Goal: Task Accomplishment & Management: Manage account settings

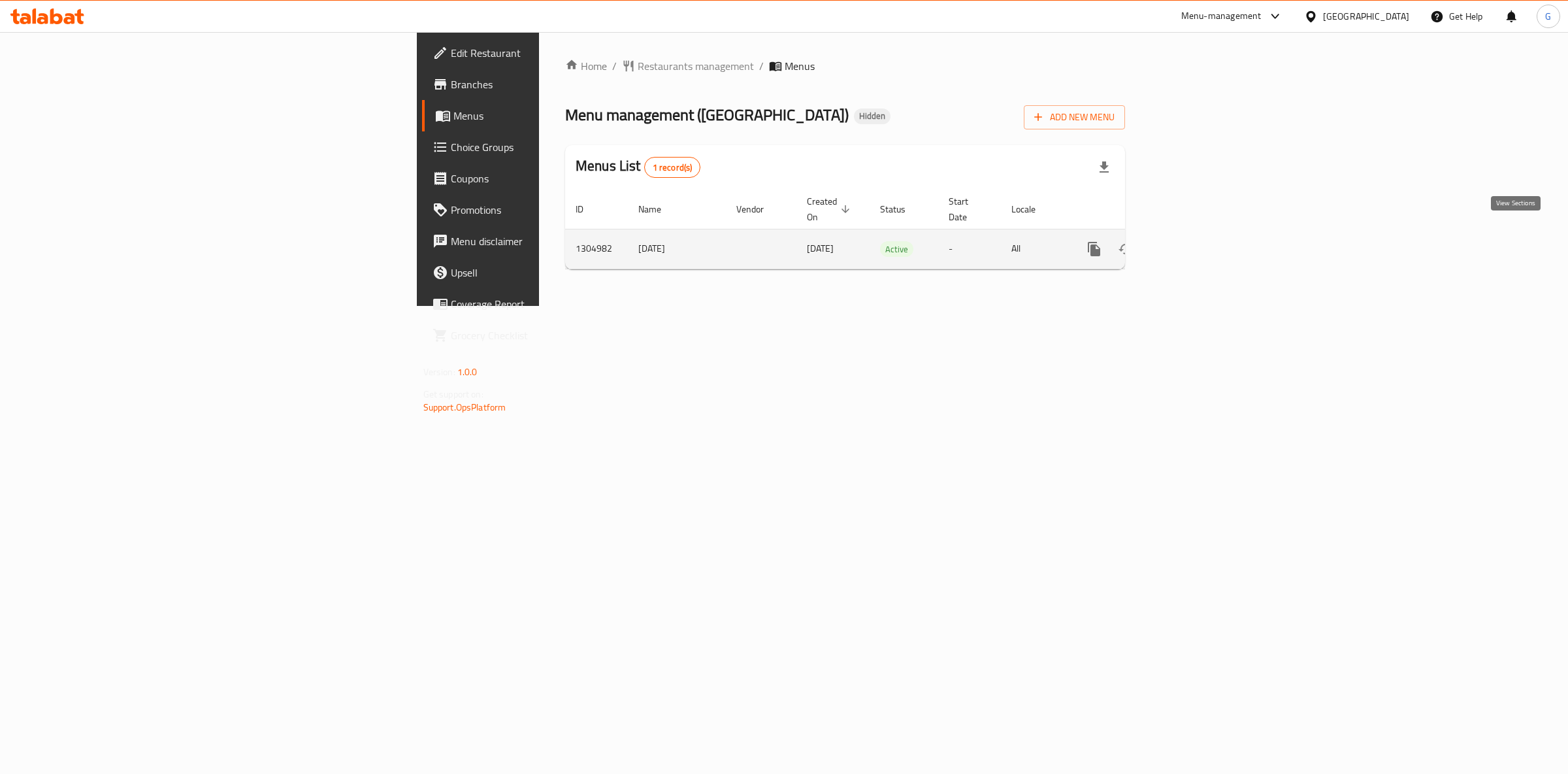
click at [1196, 241] on icon "enhanced table" at bounding box center [1188, 249] width 16 height 16
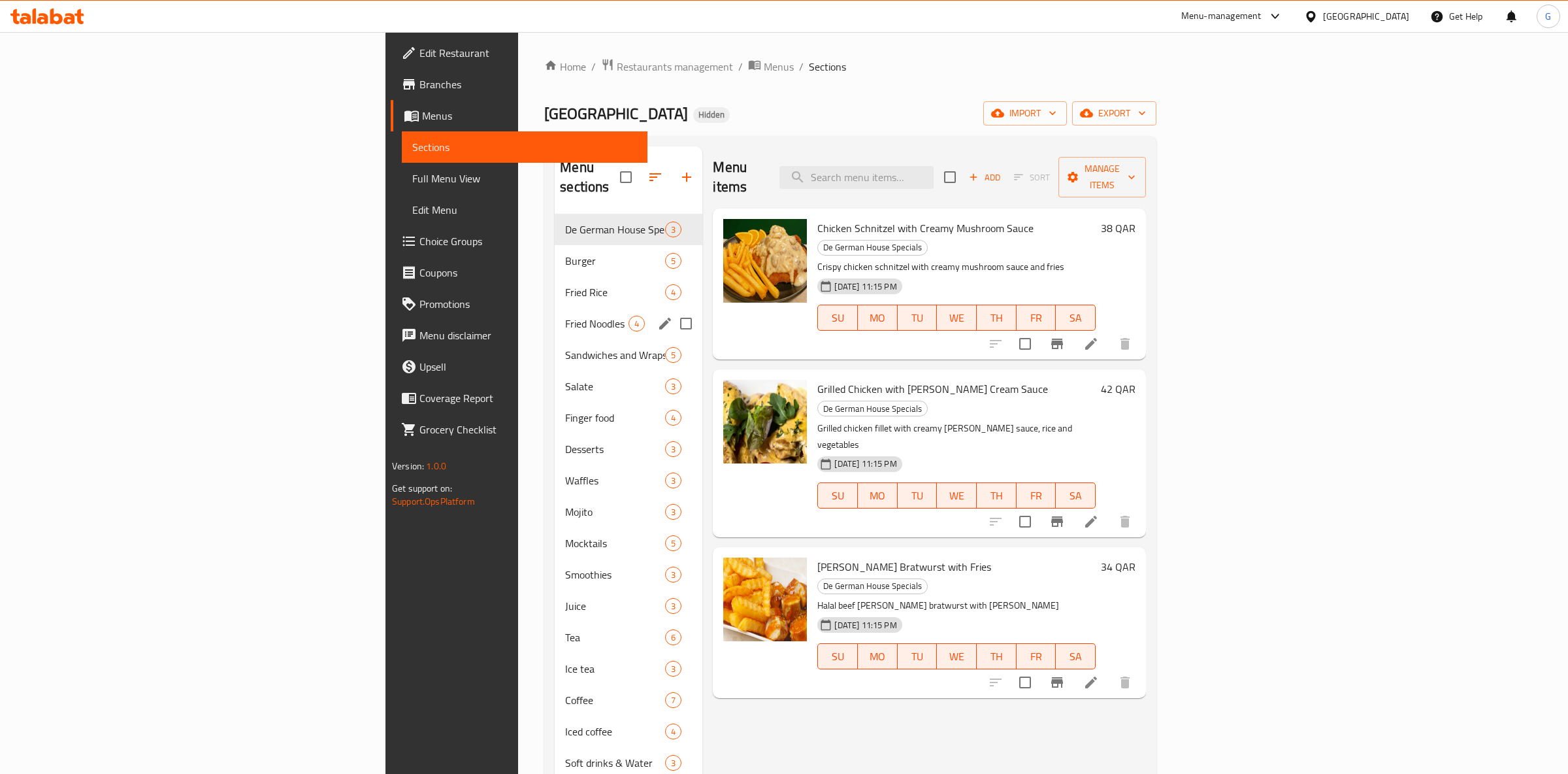
scroll to position [183, 0]
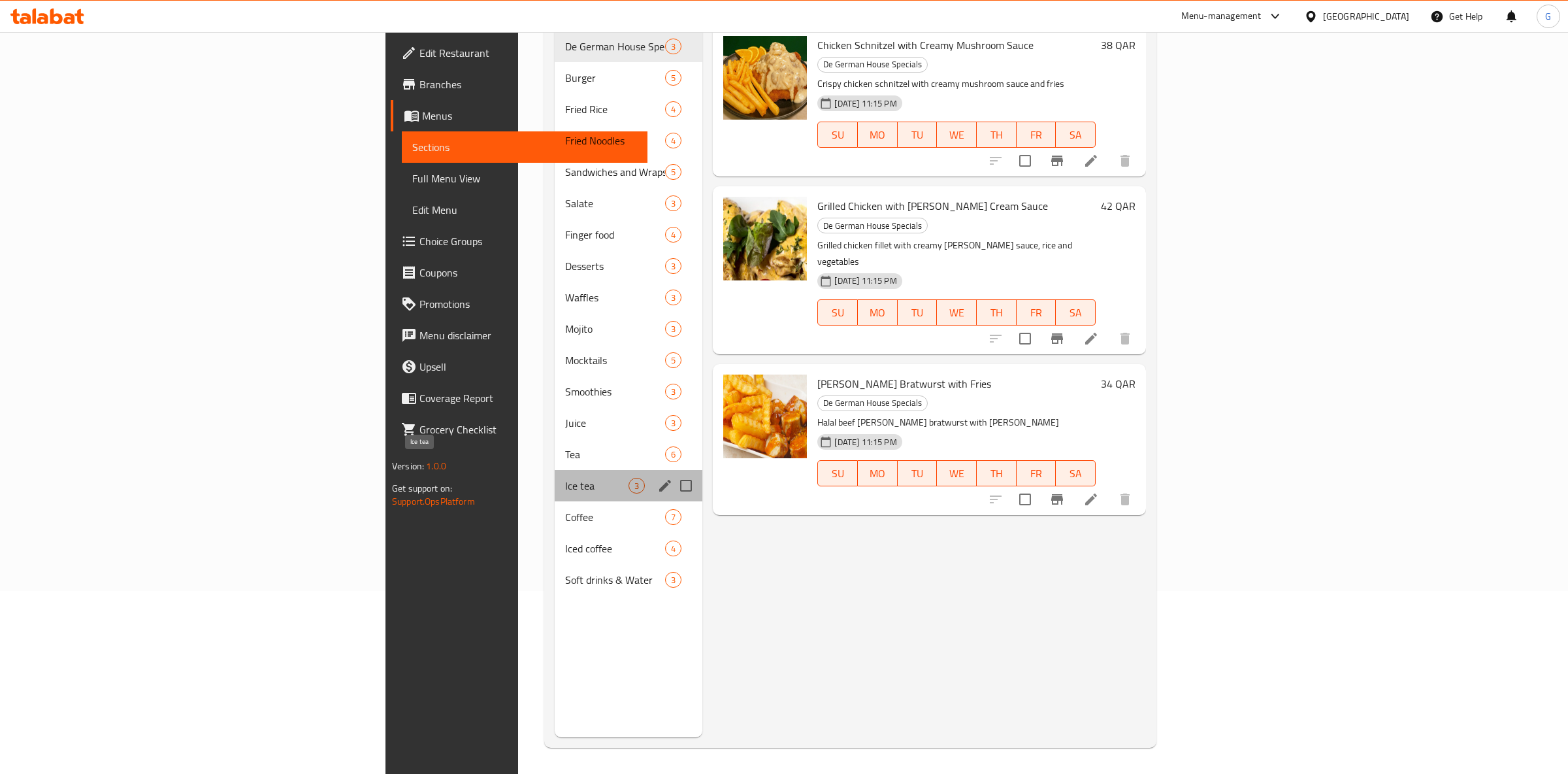
click at [565, 477] on span "Ice tea" at bounding box center [597, 485] width 64 height 16
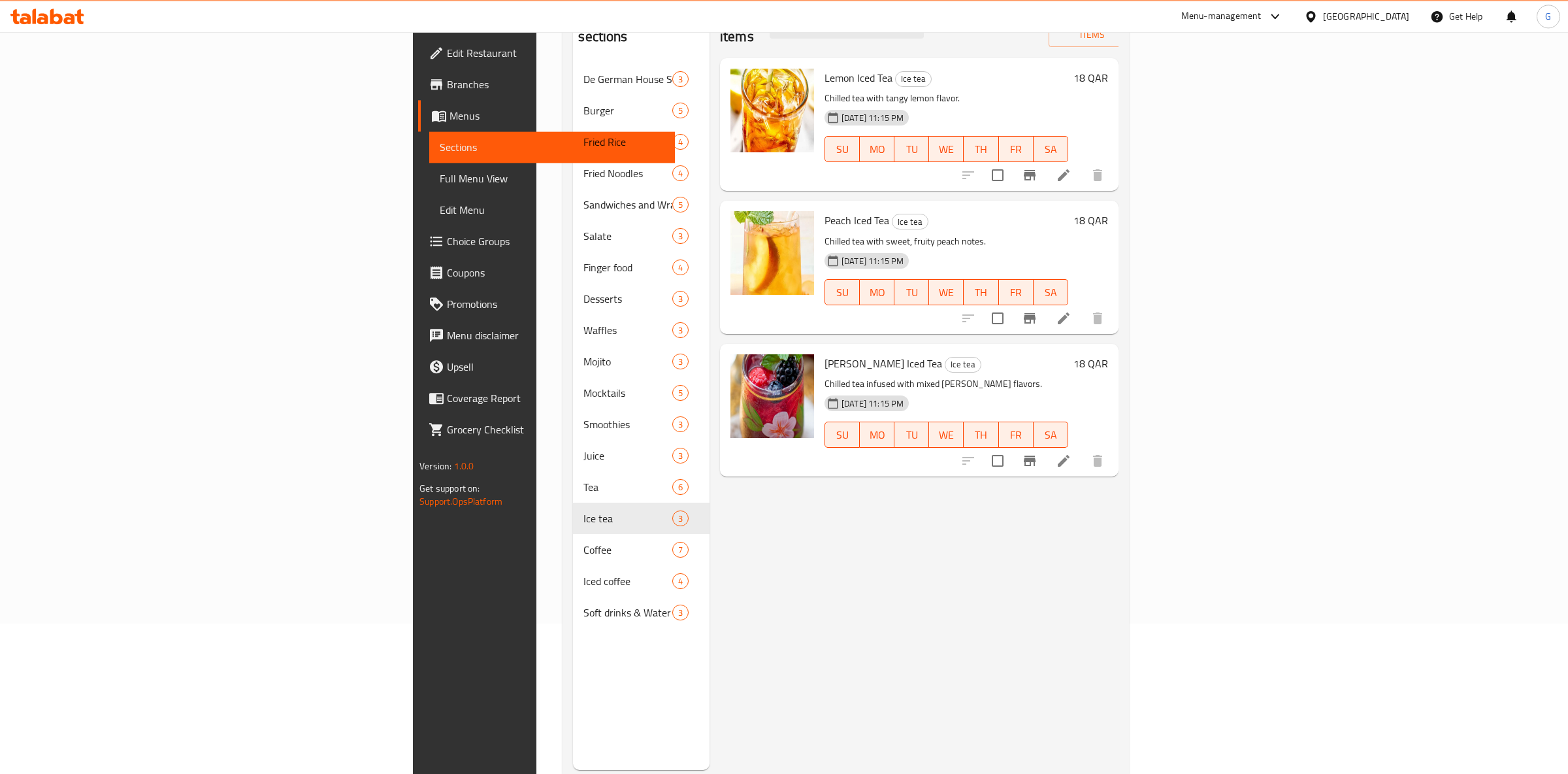
scroll to position [183, 0]
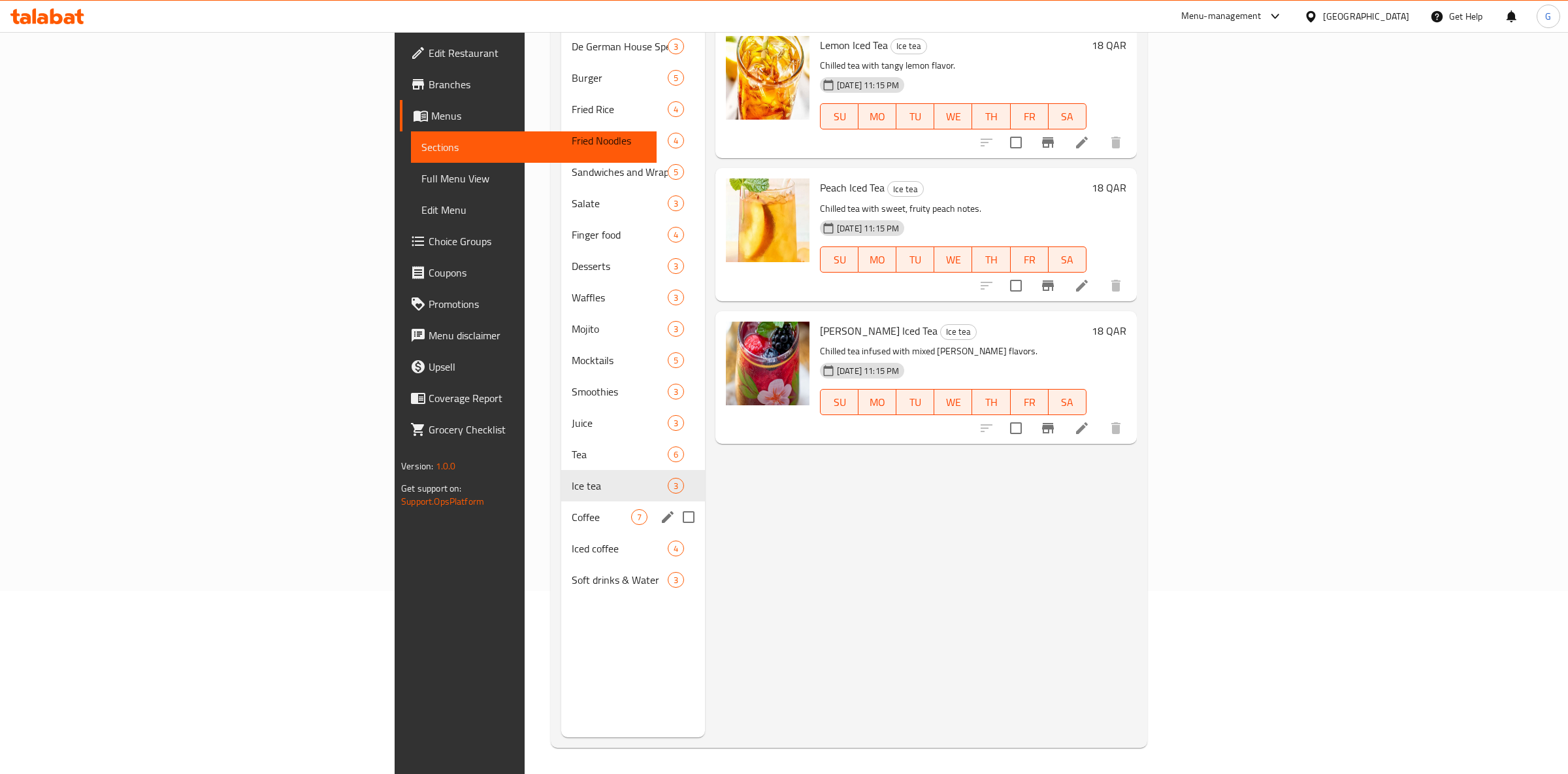
click at [572, 509] on span "Coffee" at bounding box center [602, 517] width 60 height 16
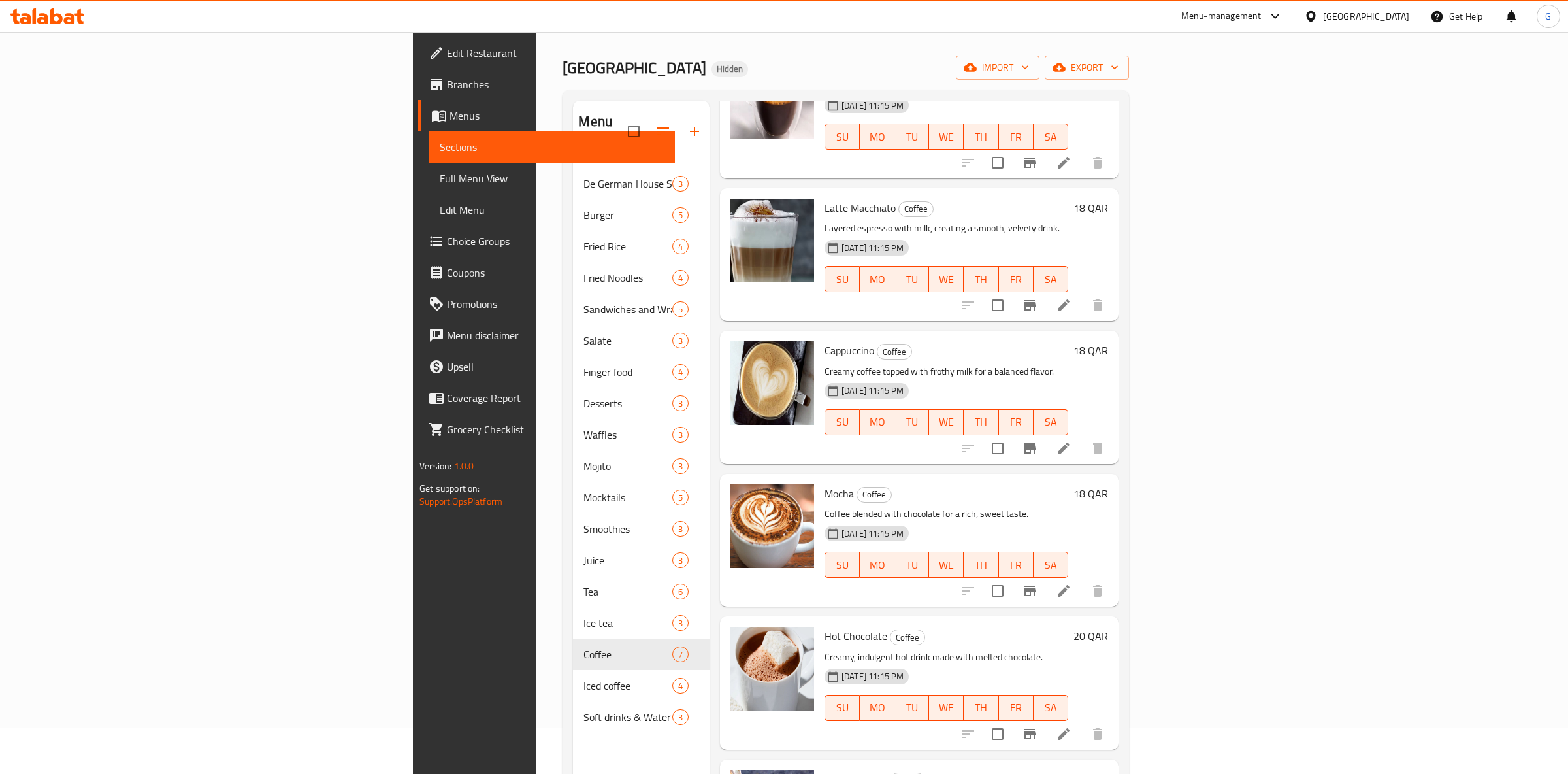
scroll to position [183, 0]
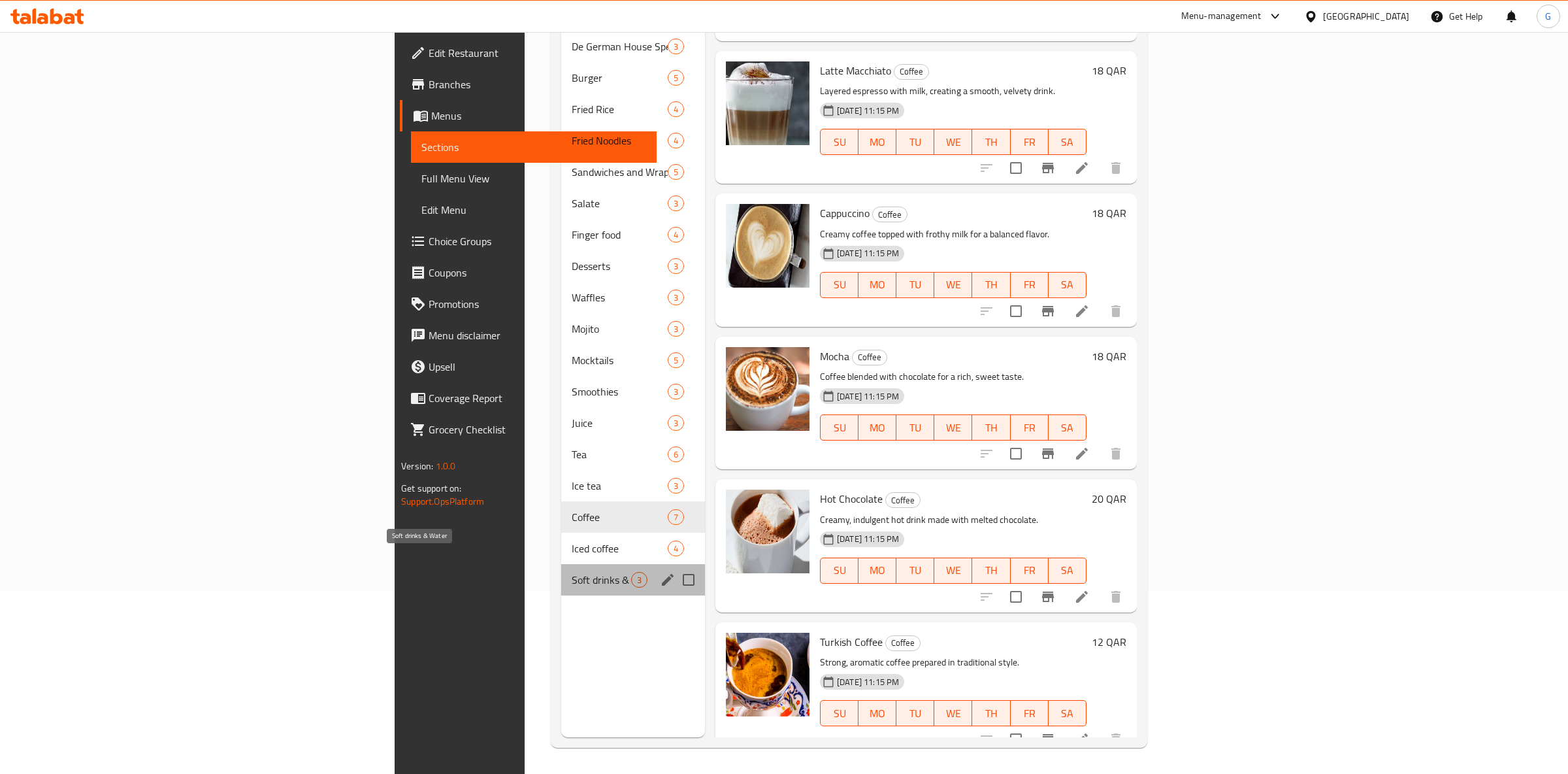
click at [572, 572] on span "Soft drinks & Water" at bounding box center [602, 580] width 60 height 16
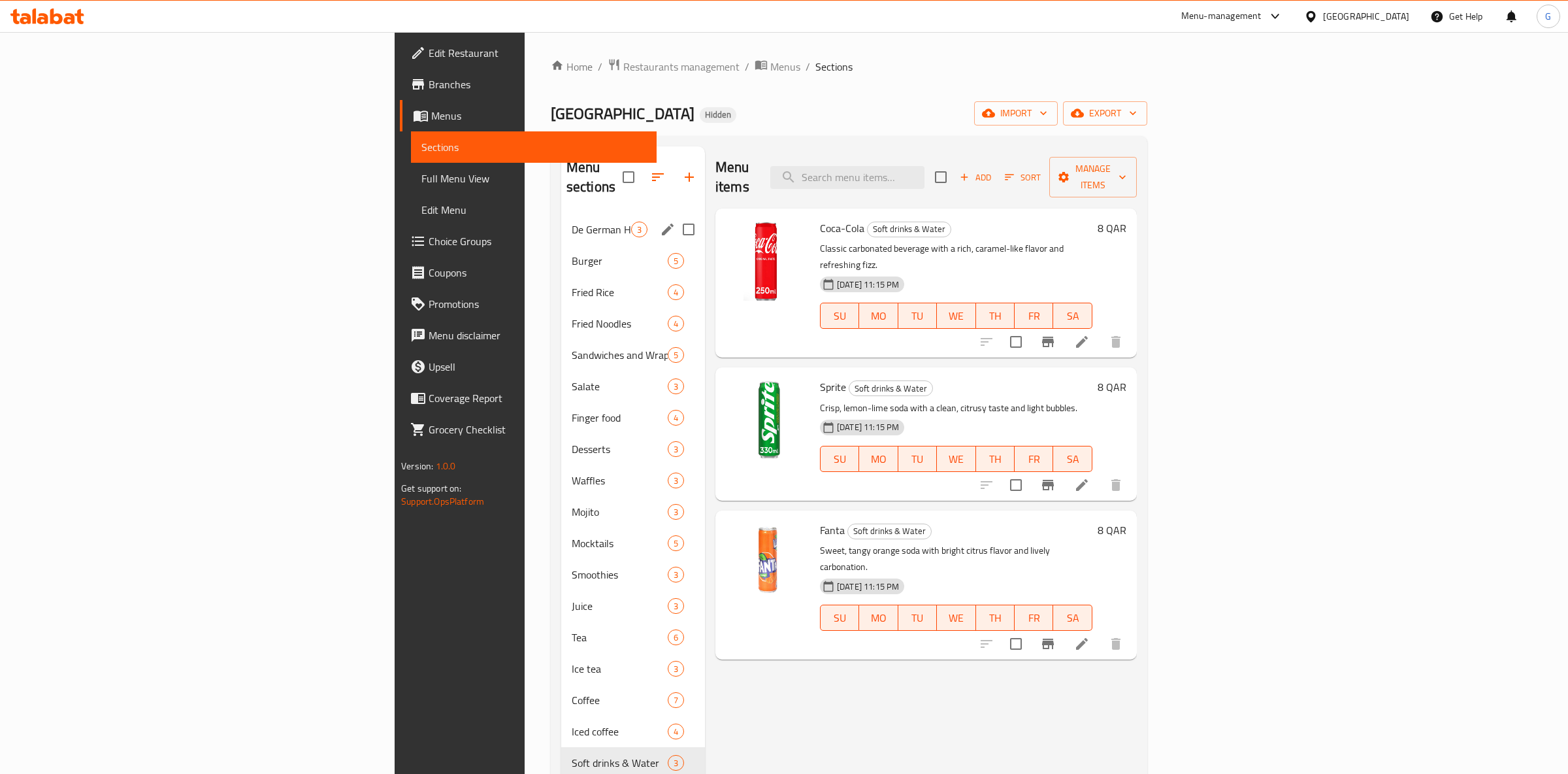
click at [561, 219] on div "De German House Specials 3" at bounding box center [633, 228] width 143 height 31
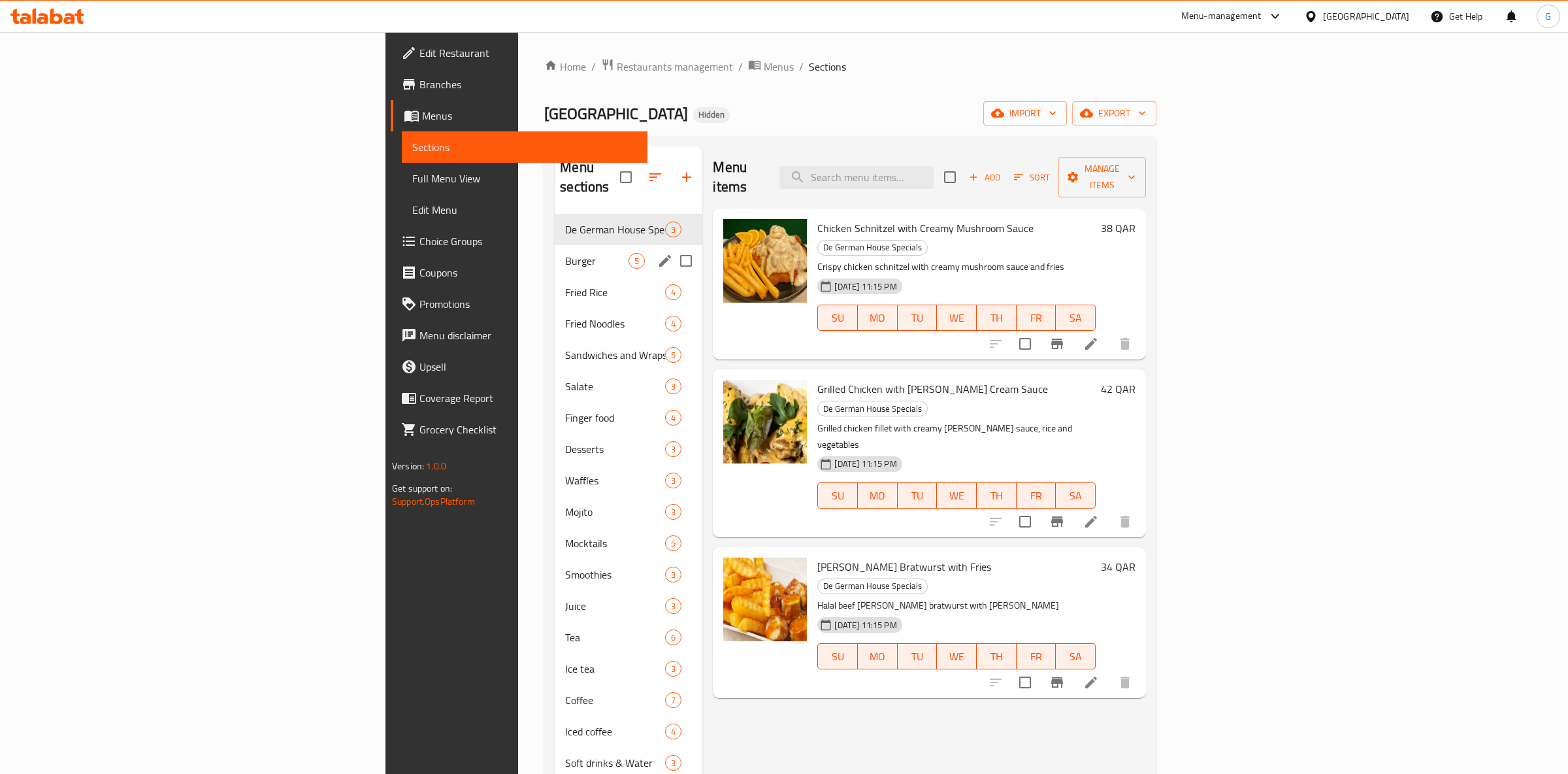
click at [555, 245] on div "Burger 5" at bounding box center [629, 260] width 147 height 31
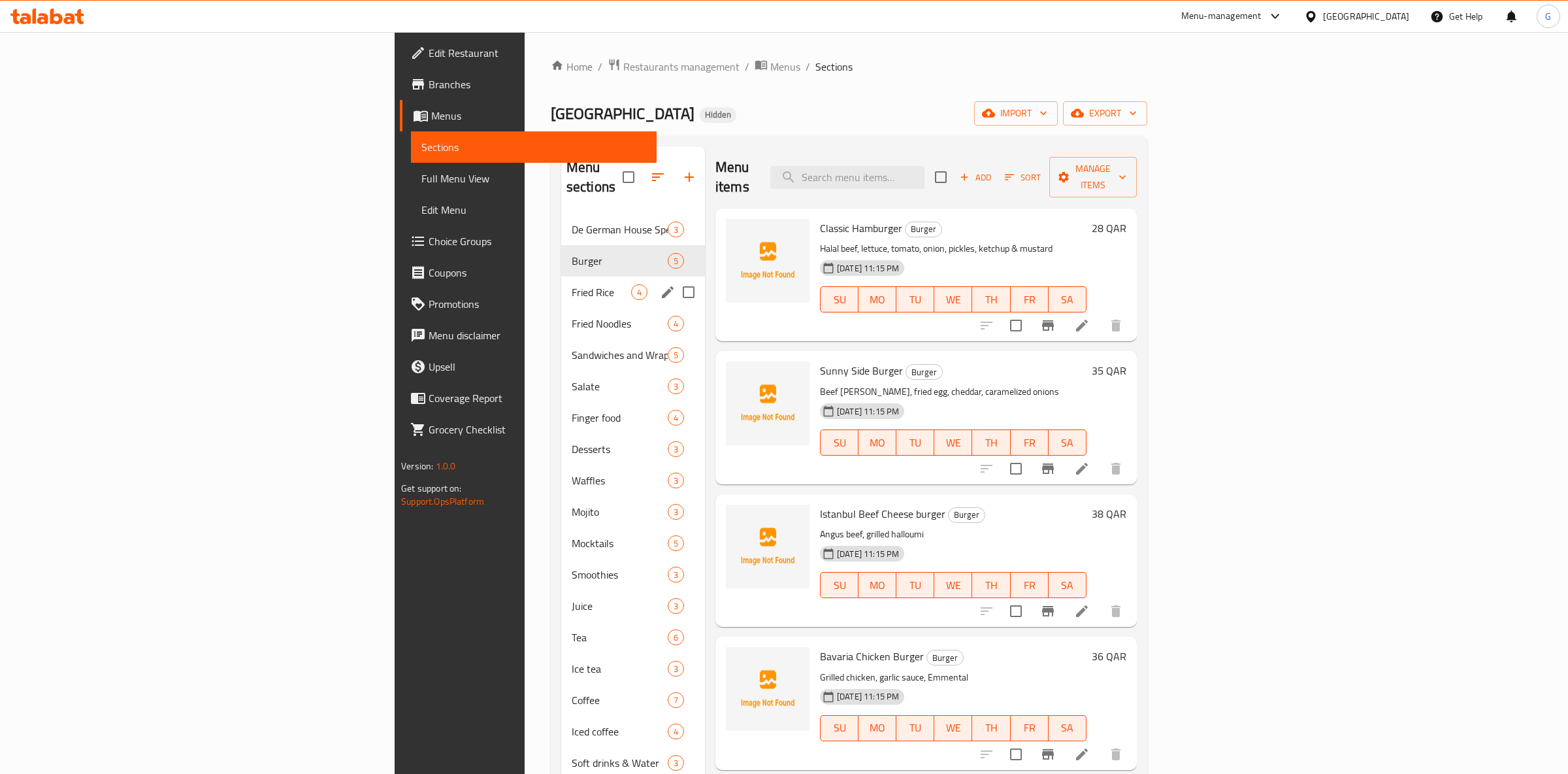
click at [572, 284] on span "Fried Rice" at bounding box center [602, 292] width 60 height 16
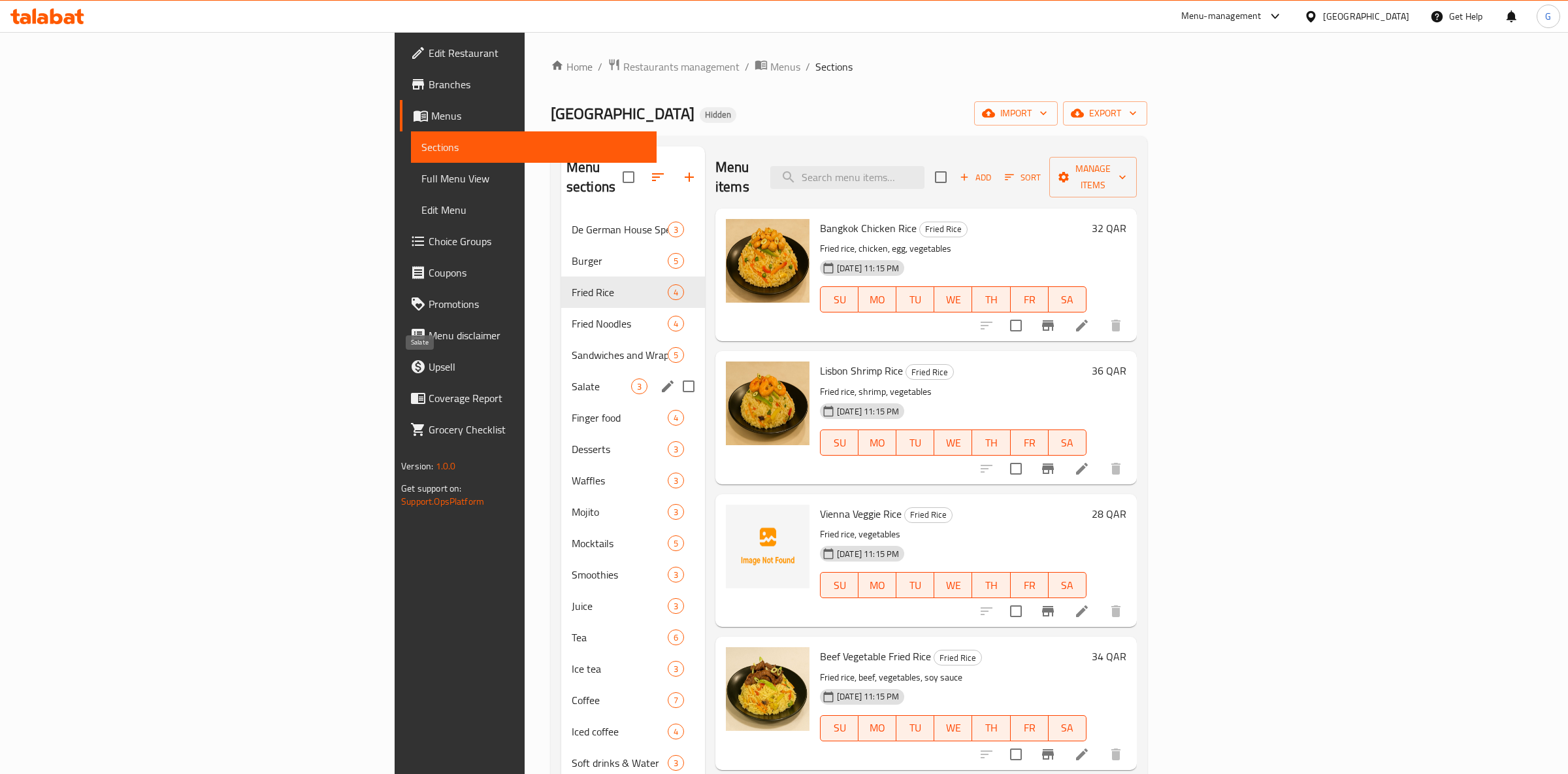
scroll to position [183, 0]
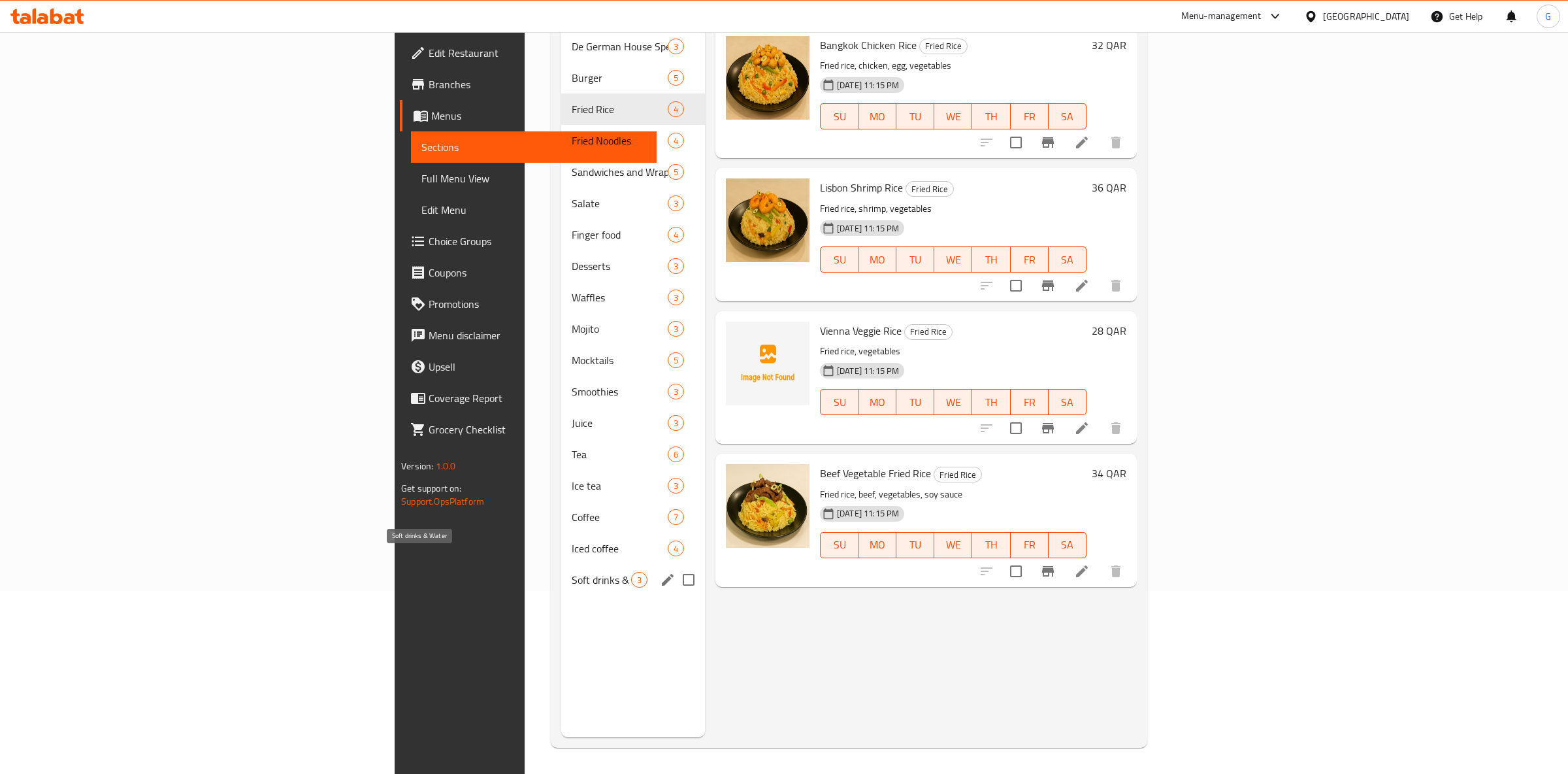
click at [572, 572] on span "Soft drinks & Water" at bounding box center [602, 580] width 60 height 16
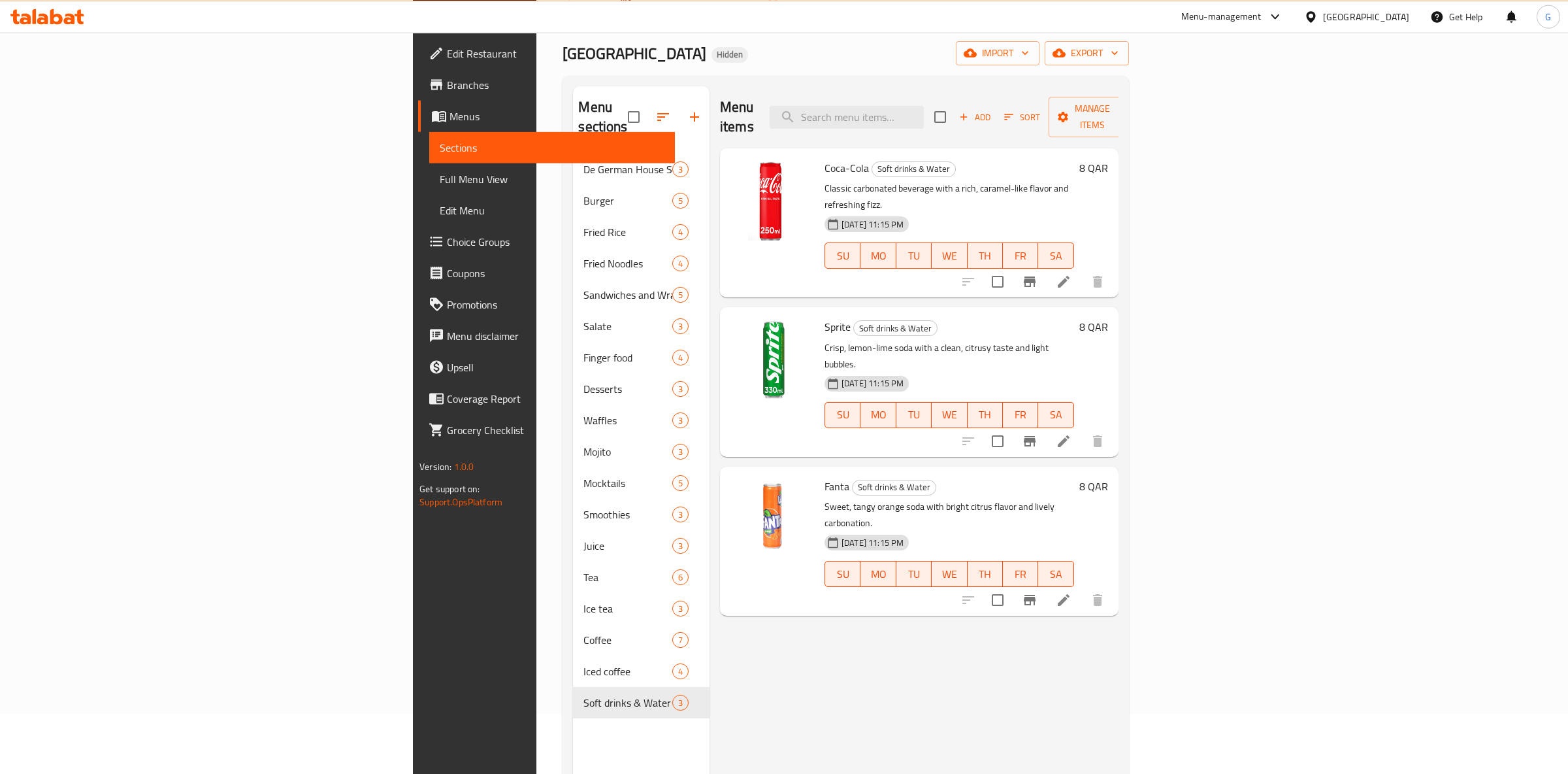
scroll to position [46, 0]
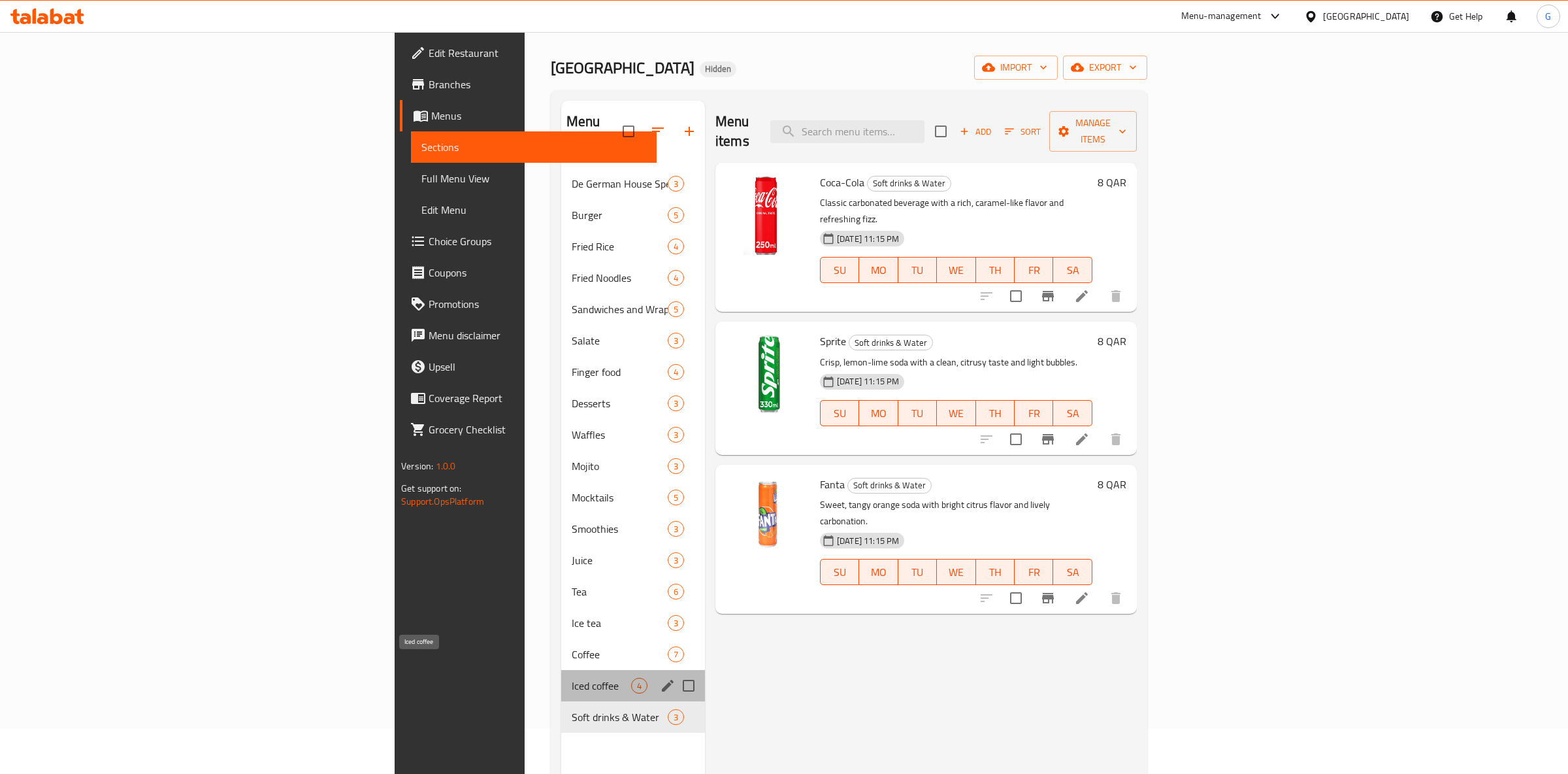
click at [572, 677] on span "Iced coffee" at bounding box center [602, 685] width 60 height 16
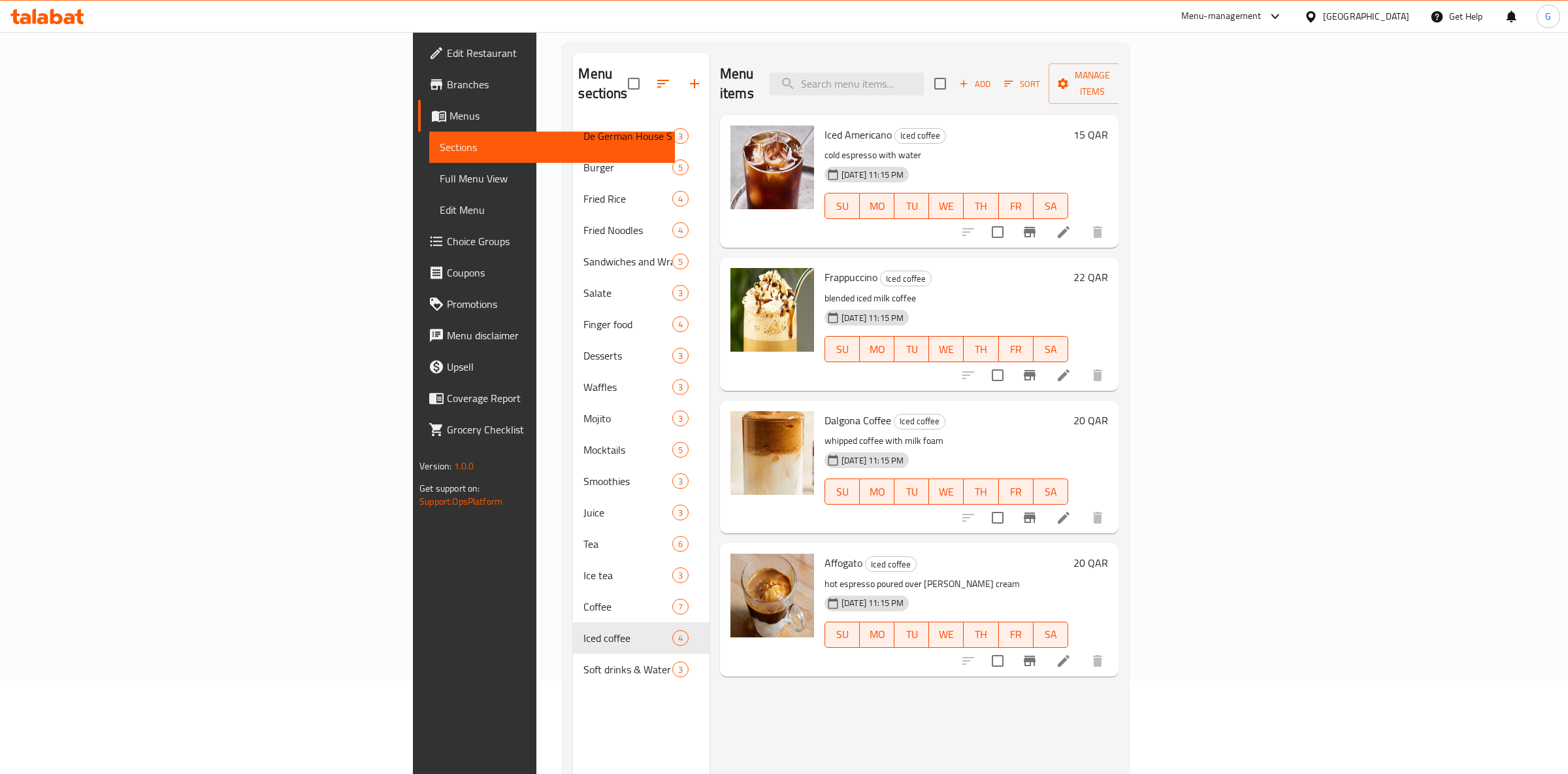
scroll to position [115, 0]
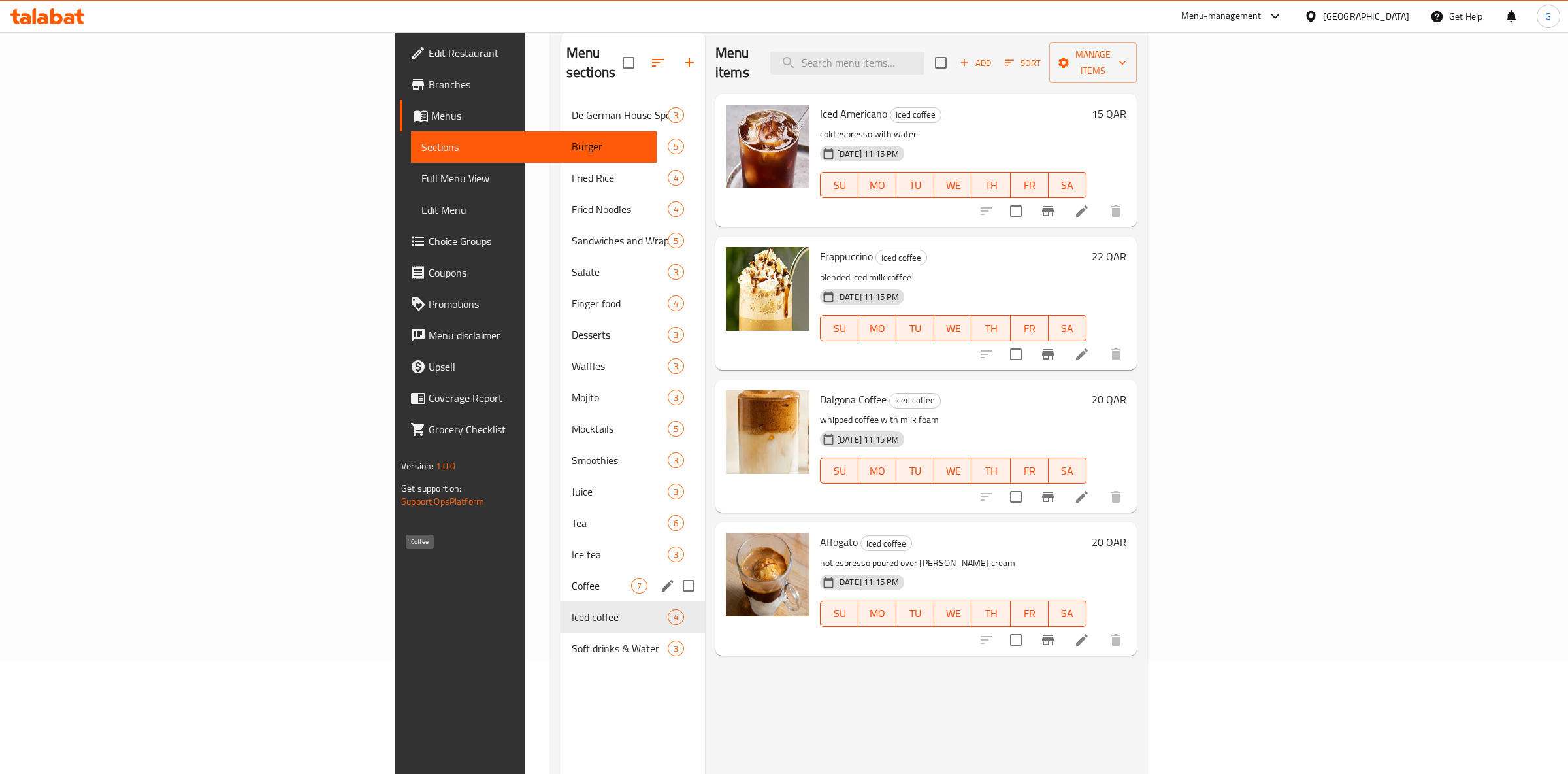
click at [561, 570] on div "Coffee 7" at bounding box center [633, 585] width 143 height 31
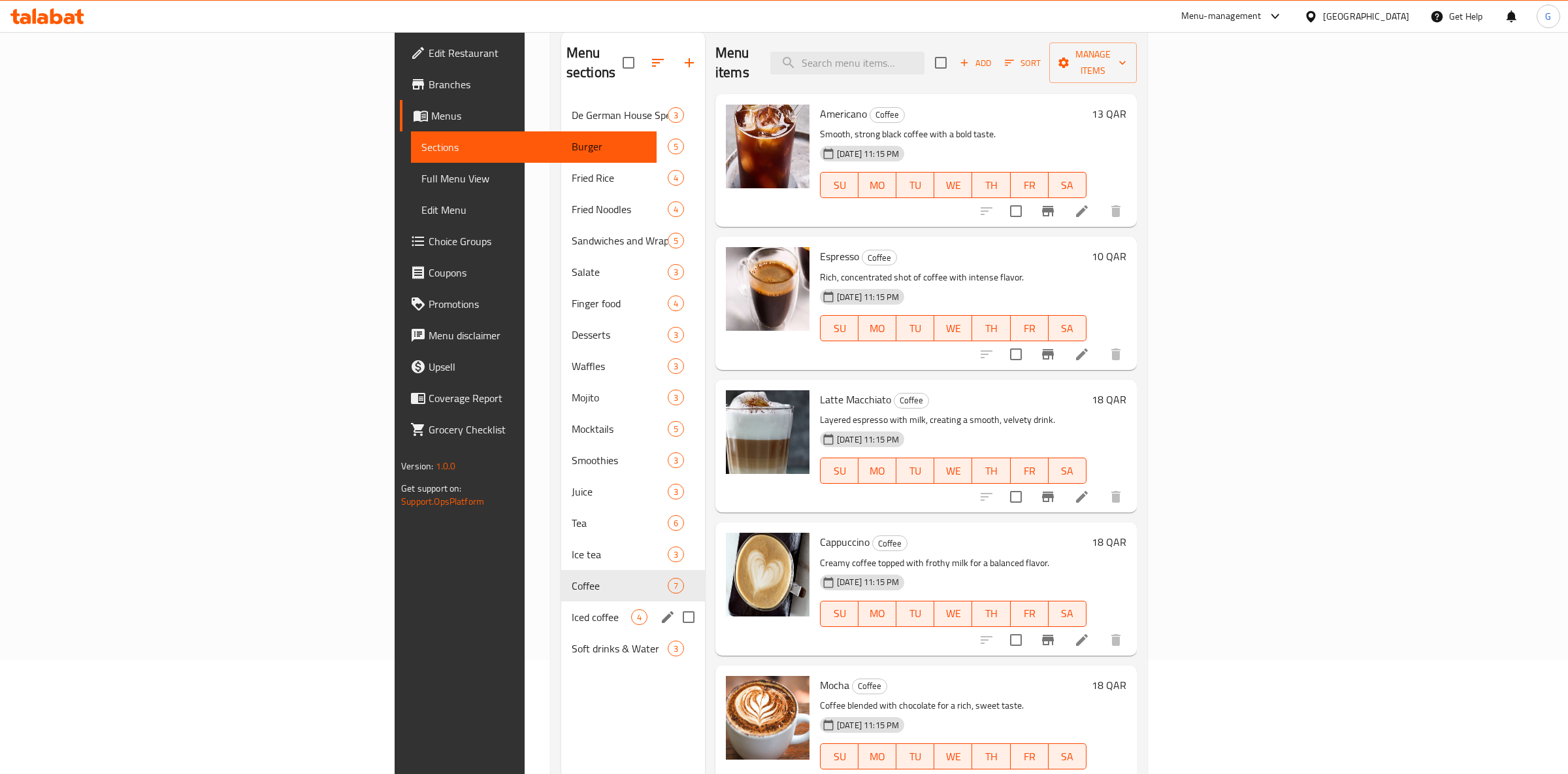
click at [561, 605] on div "Iced coffee 4" at bounding box center [633, 616] width 143 height 31
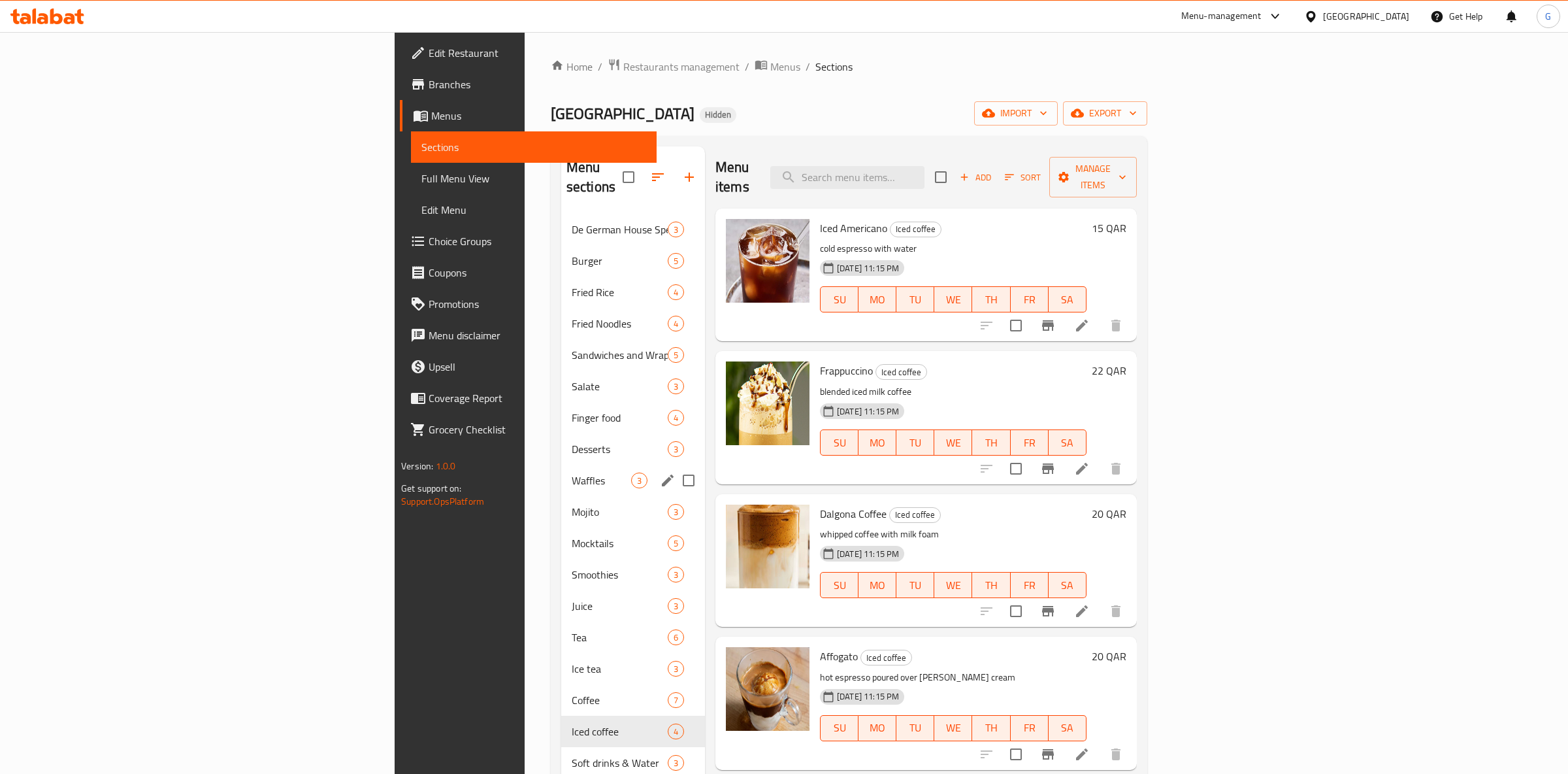
click at [561, 401] on div "Finger food 4" at bounding box center [633, 416] width 143 height 31
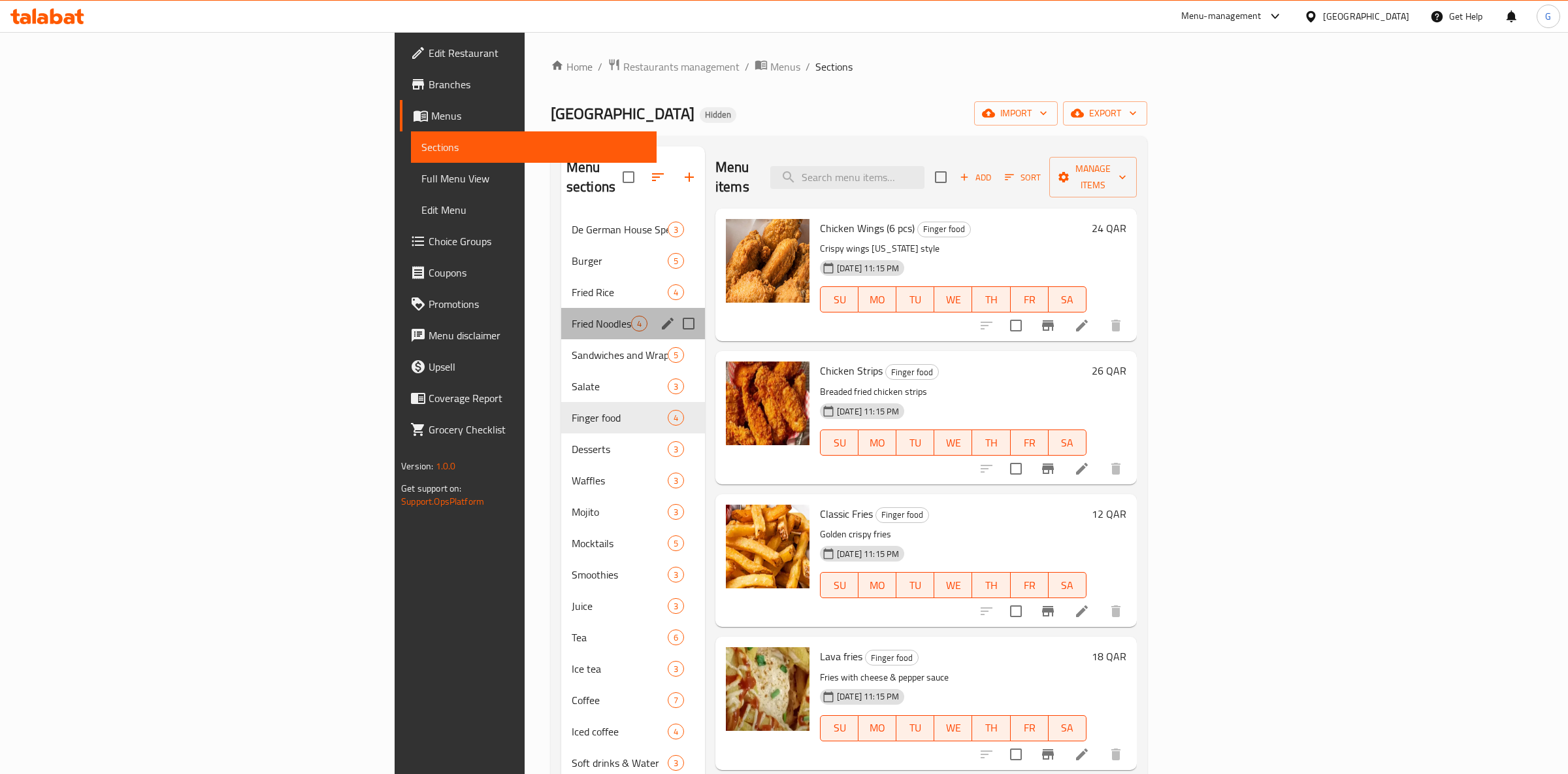
click at [561, 316] on div "Fried Noodles 4" at bounding box center [633, 323] width 143 height 31
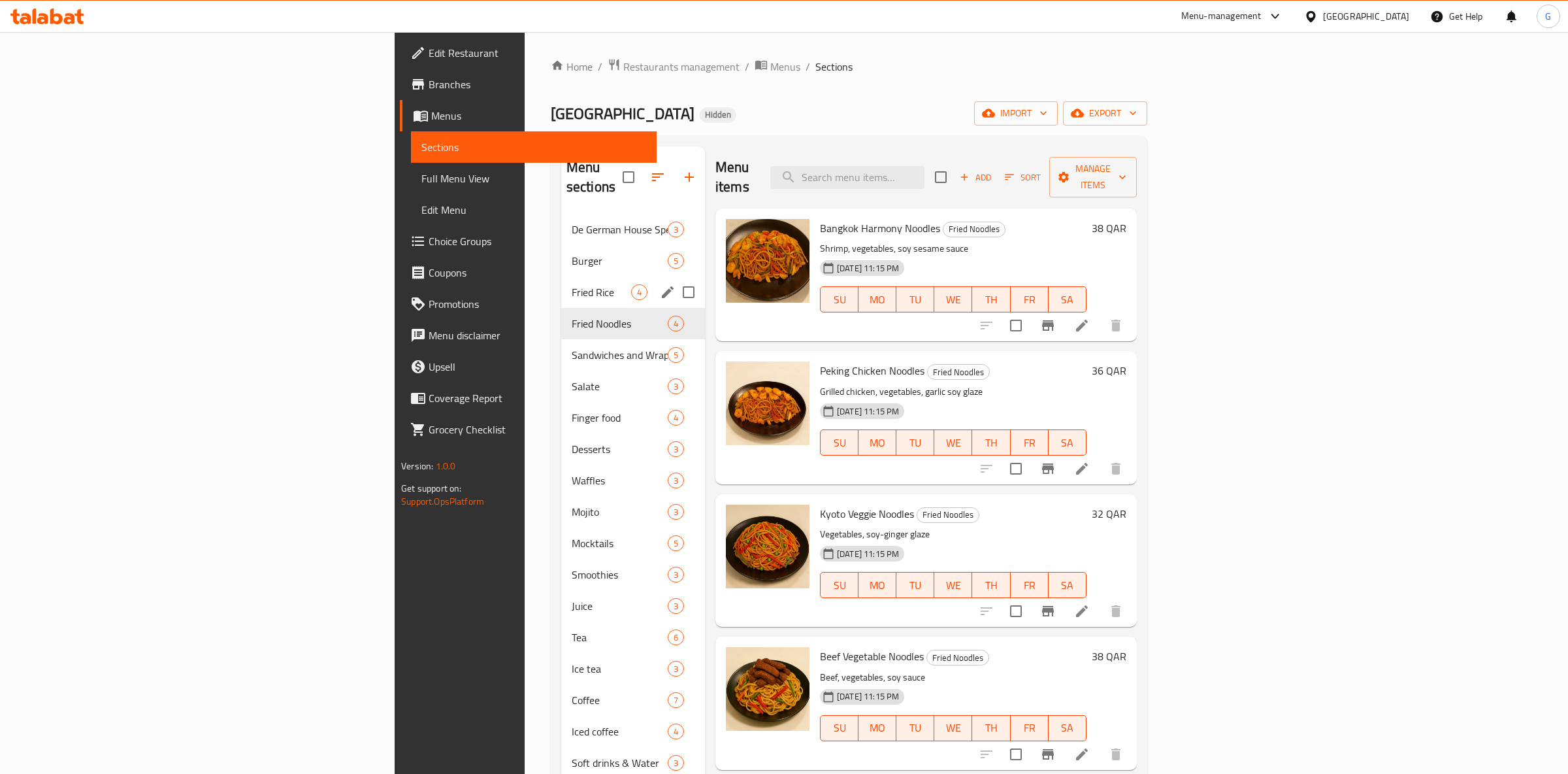
drag, startPoint x: 395, startPoint y: 258, endPoint x: 395, endPoint y: 241, distance: 17.0
click at [561, 253] on div "De German House Specials 3 Burger 5 Fried Rice 4 Fried Noodles 4 Sandwiches and…" at bounding box center [633, 495] width 143 height 565
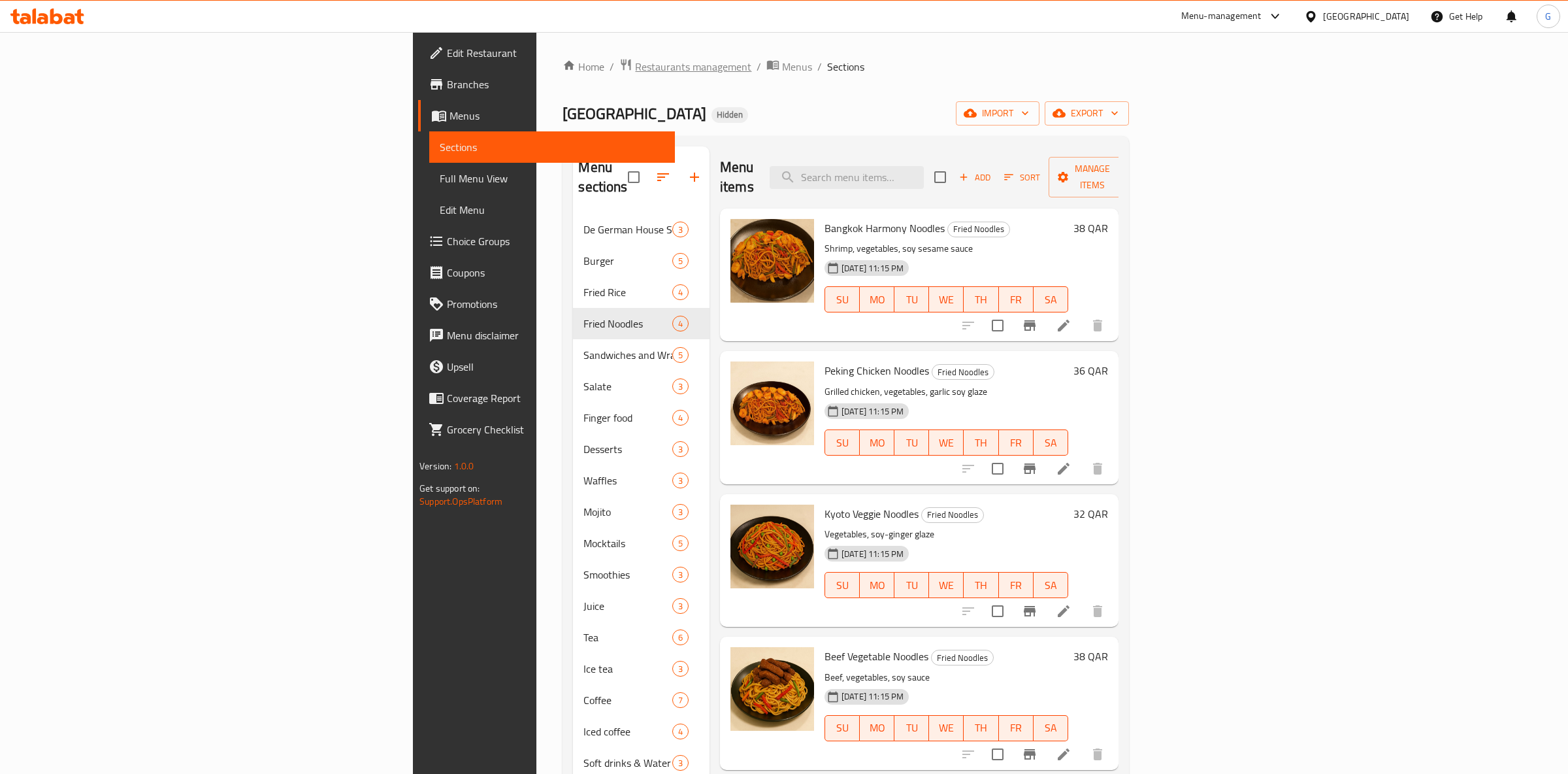
click at [636, 73] on span "Restaurants management" at bounding box center [693, 67] width 117 height 16
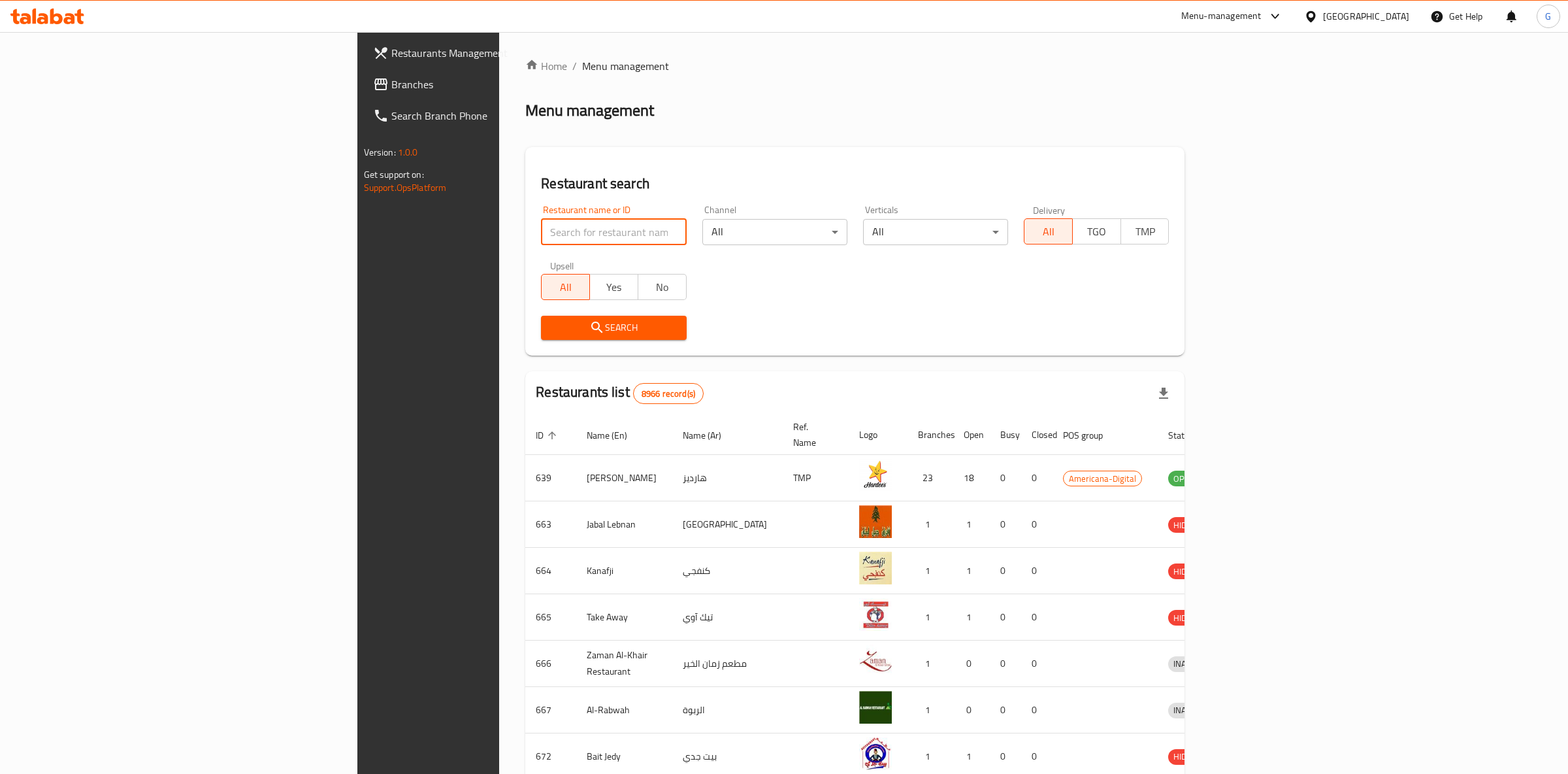
click at [541, 244] on input "search" at bounding box center [614, 232] width 145 height 26
type input "saraya"
click button "Search" at bounding box center [614, 328] width 145 height 24
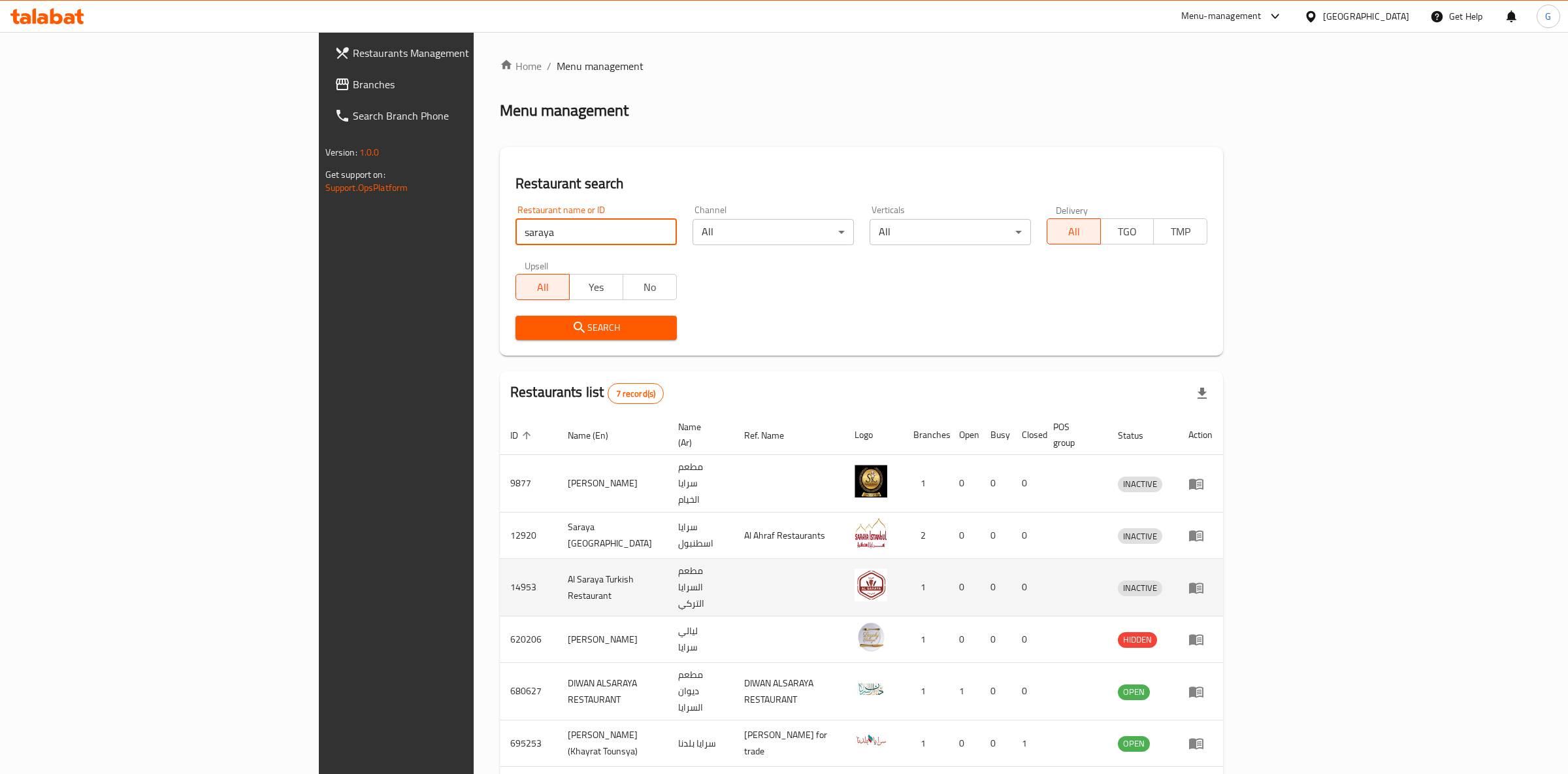
scroll to position [59, 0]
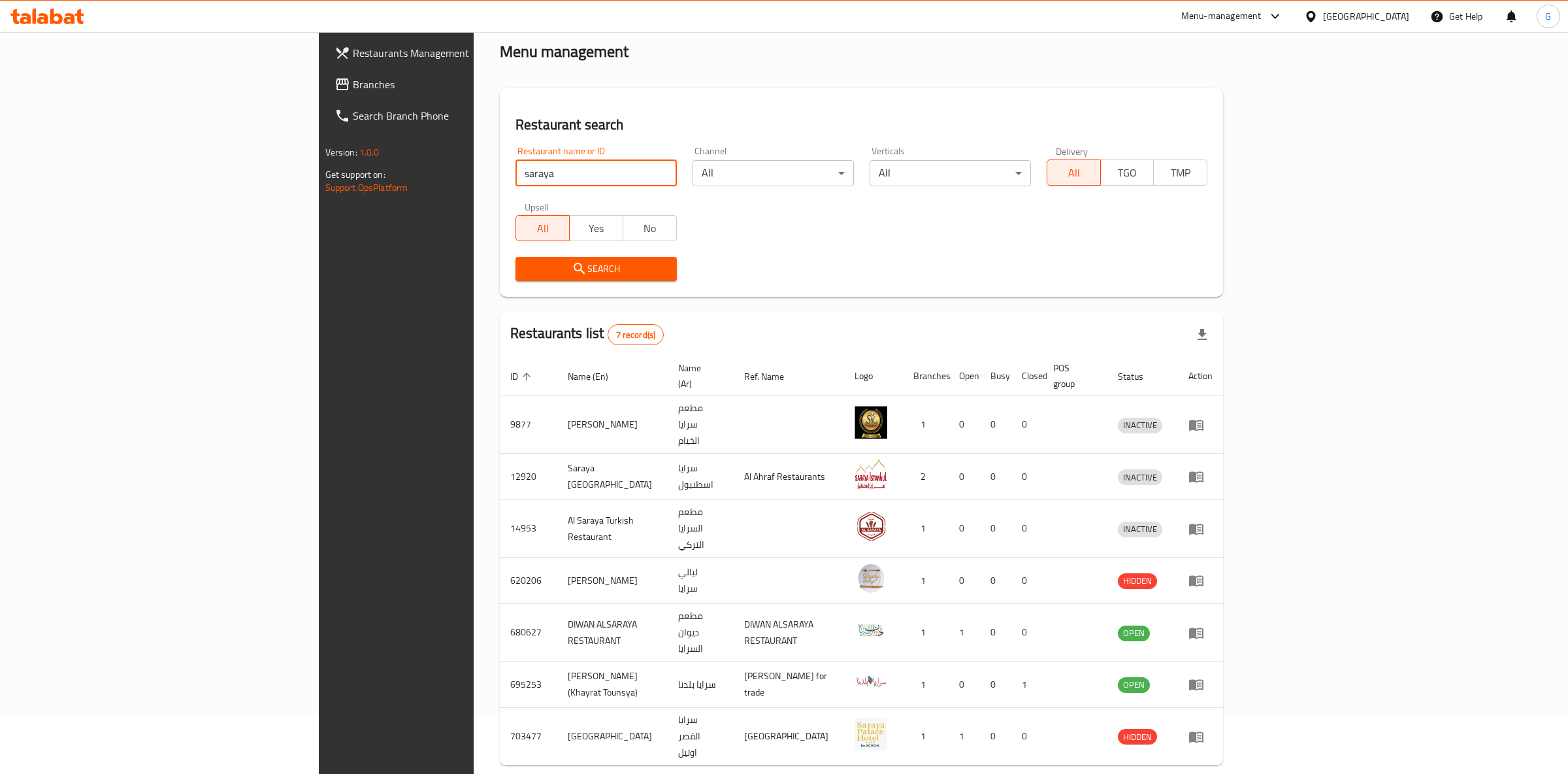
click at [353, 56] on span "Restaurants Management" at bounding box center [461, 53] width 217 height 16
